Goal: Information Seeking & Learning: Learn about a topic

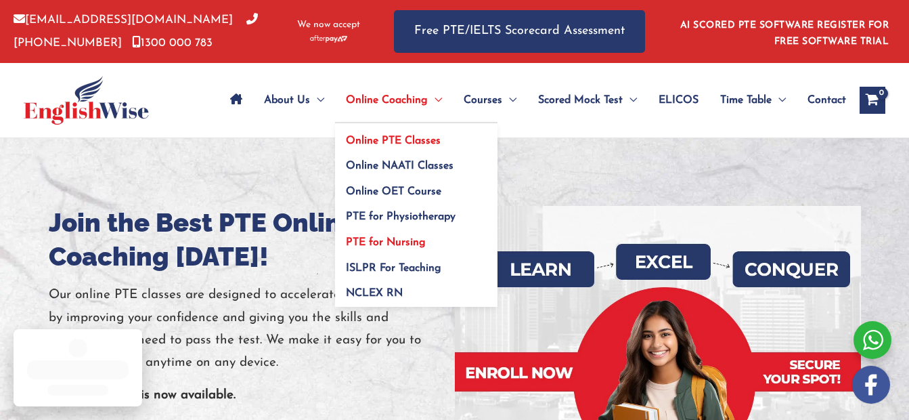
click at [384, 240] on span "PTE for Nursing" at bounding box center [386, 242] width 80 height 11
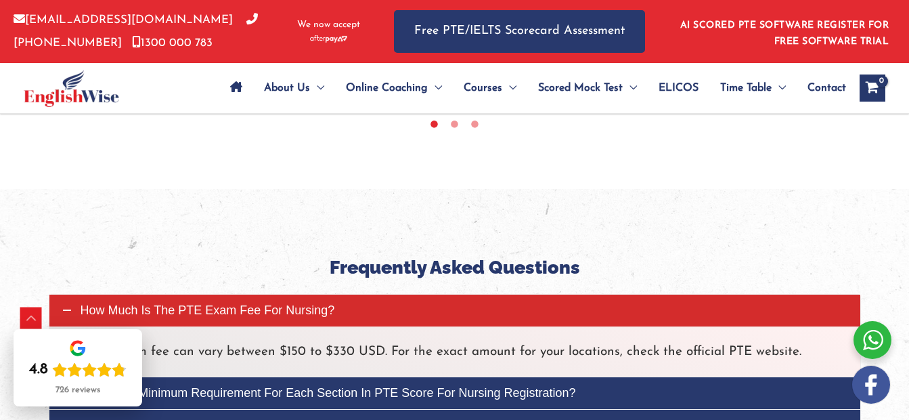
scroll to position [4446, 0]
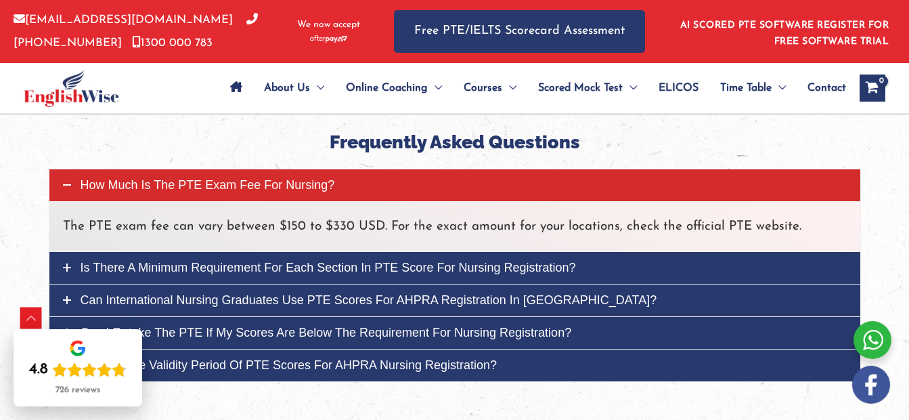
click at [413, 261] on span "Is there a minimum requirement for each section in PTE score for nursing regist…" at bounding box center [328, 268] width 495 height 14
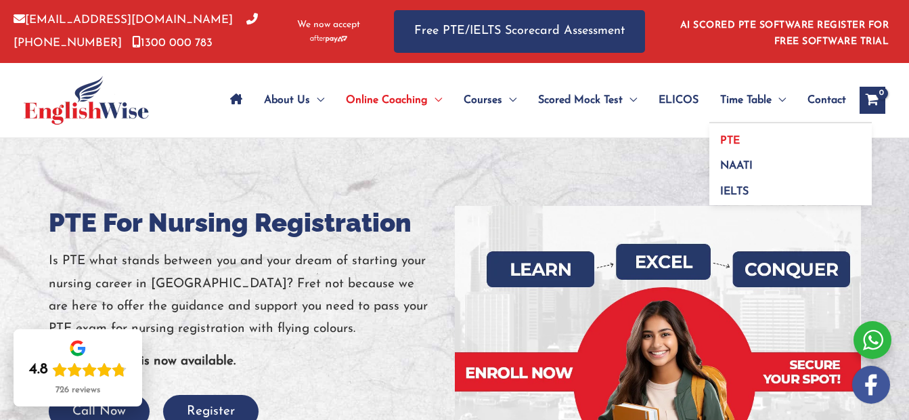
click at [732, 139] on span "PTE" at bounding box center [730, 140] width 20 height 11
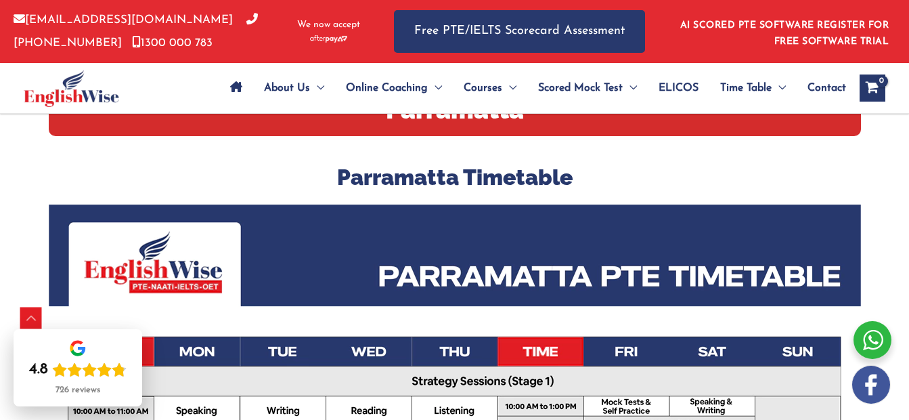
scroll to position [68, 0]
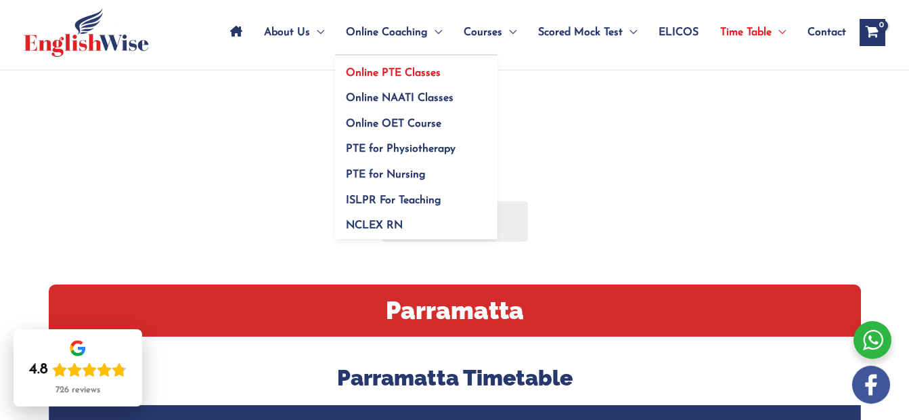
click at [374, 69] on span "Online PTE Classes" at bounding box center [393, 73] width 95 height 11
